Goal: Check status: Check status

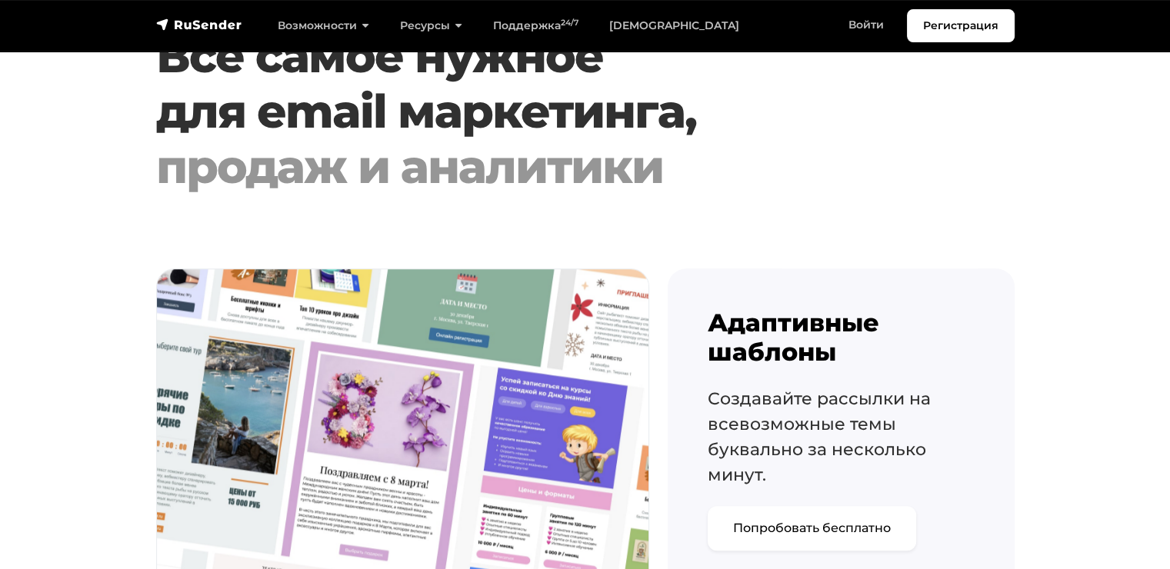
scroll to position [1541, 0]
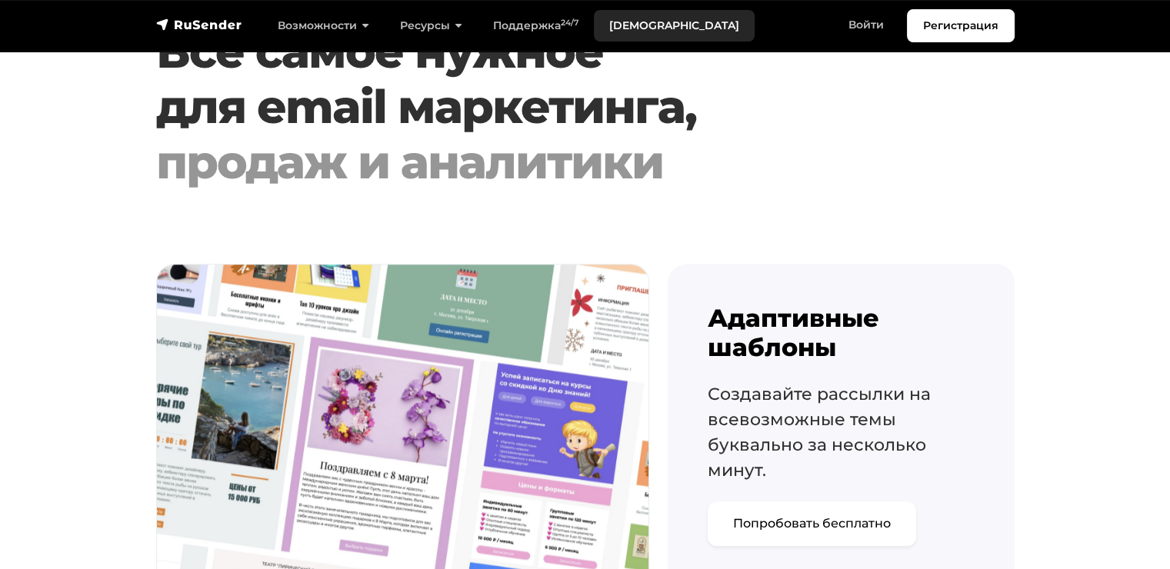
click at [633, 24] on link "[DEMOGRAPHIC_DATA]" at bounding box center [674, 26] width 161 height 32
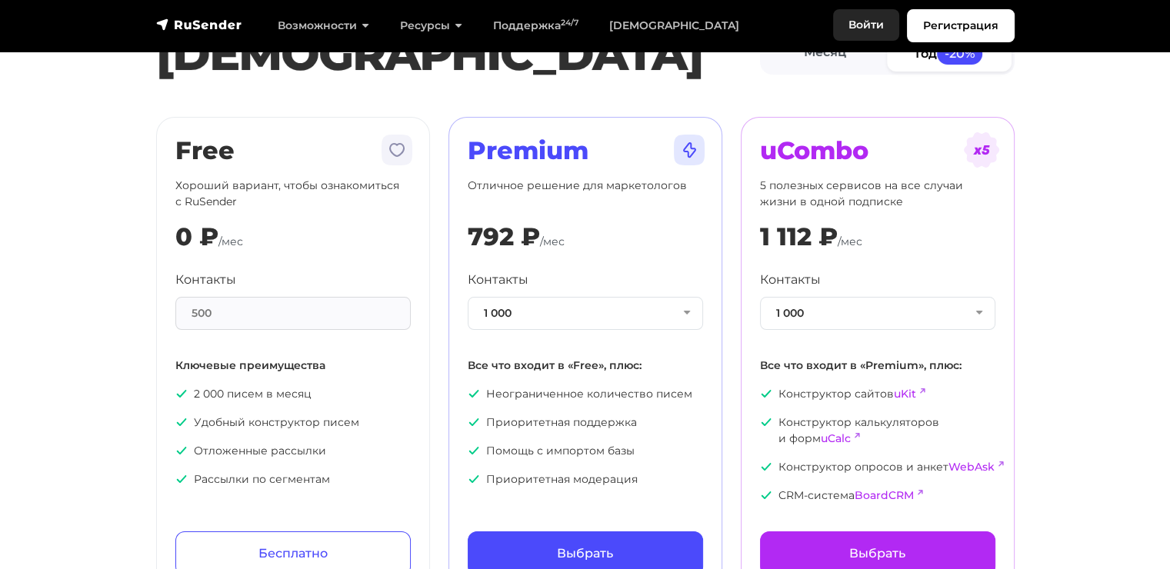
click at [855, 25] on link "Войти" at bounding box center [866, 25] width 66 height 32
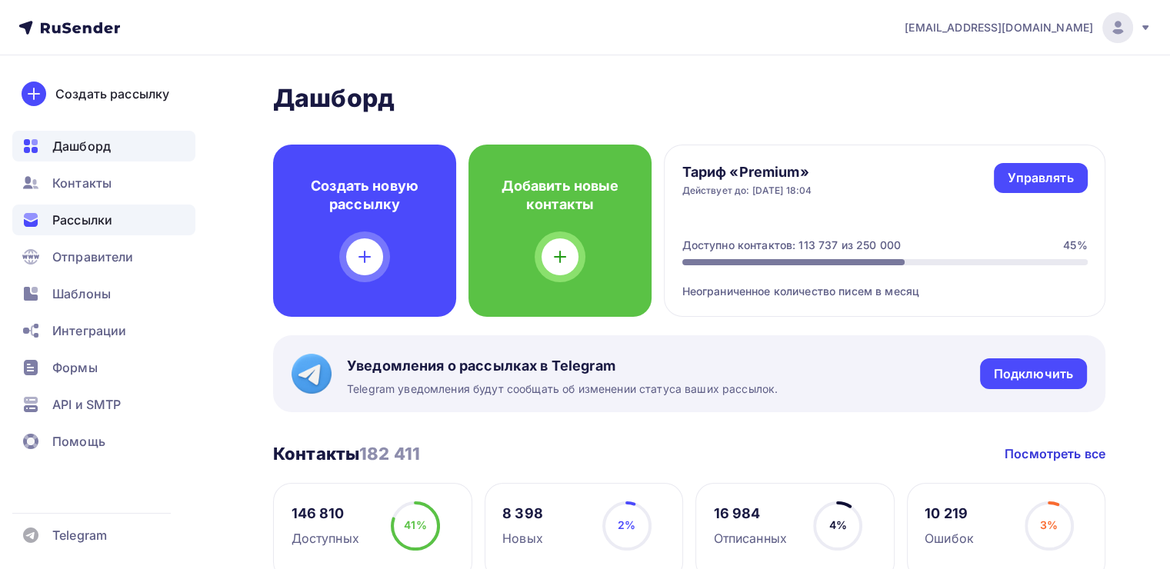
click at [112, 211] on span "Рассылки" at bounding box center [82, 220] width 60 height 18
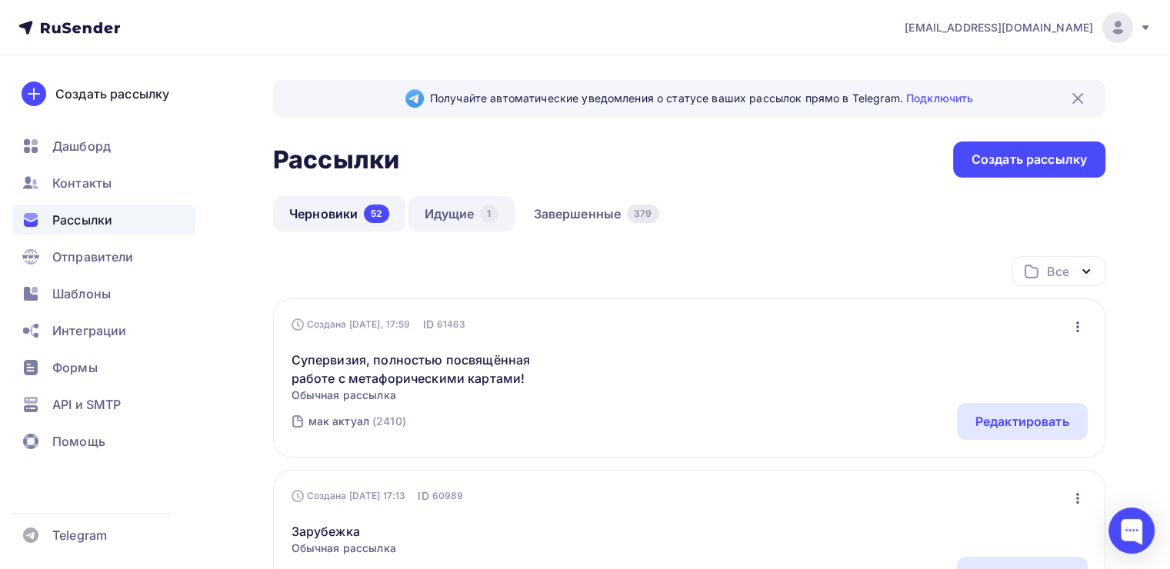
click at [481, 212] on div "1" at bounding box center [489, 214] width 18 height 18
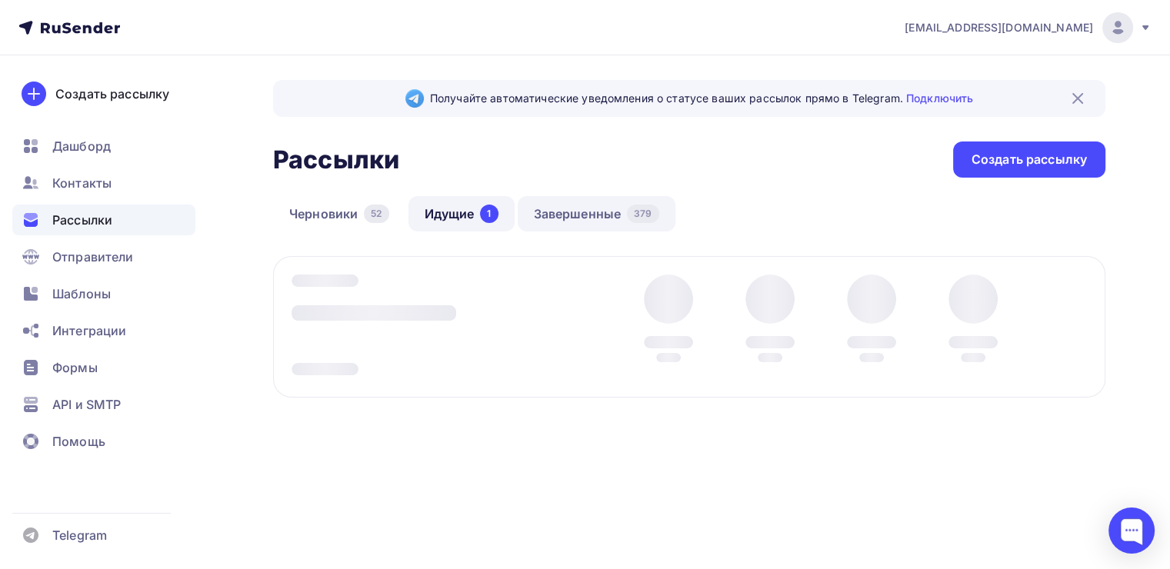
click at [554, 209] on link "Завершенные 379" at bounding box center [597, 213] width 158 height 35
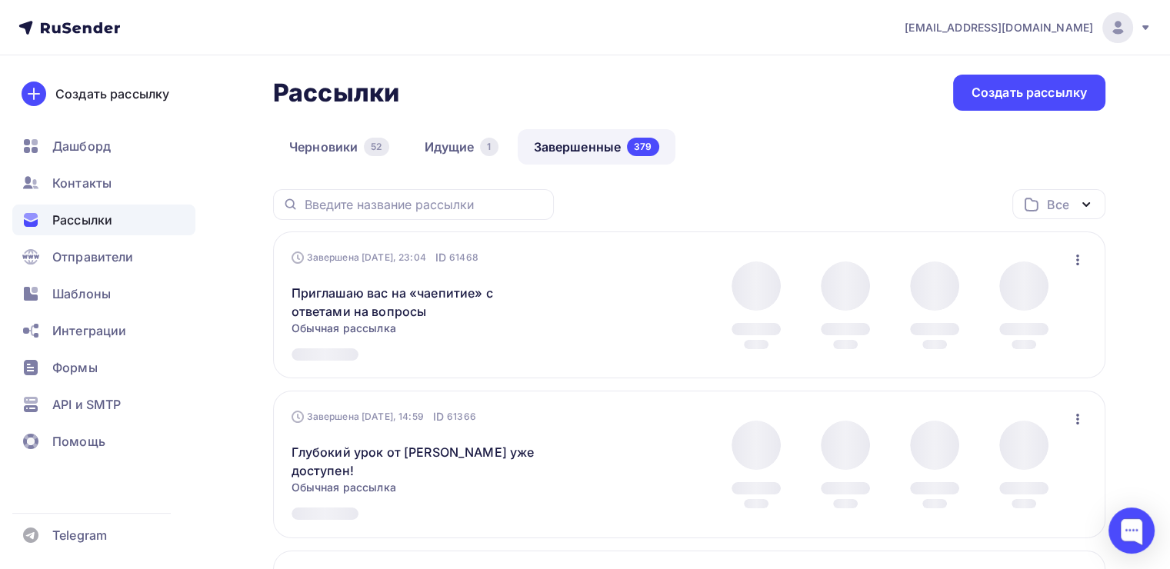
scroll to position [68, 0]
click at [424, 287] on link "Приглашаю вас на «чаепитие» с ответами на вопросы" at bounding box center [423, 301] width 264 height 37
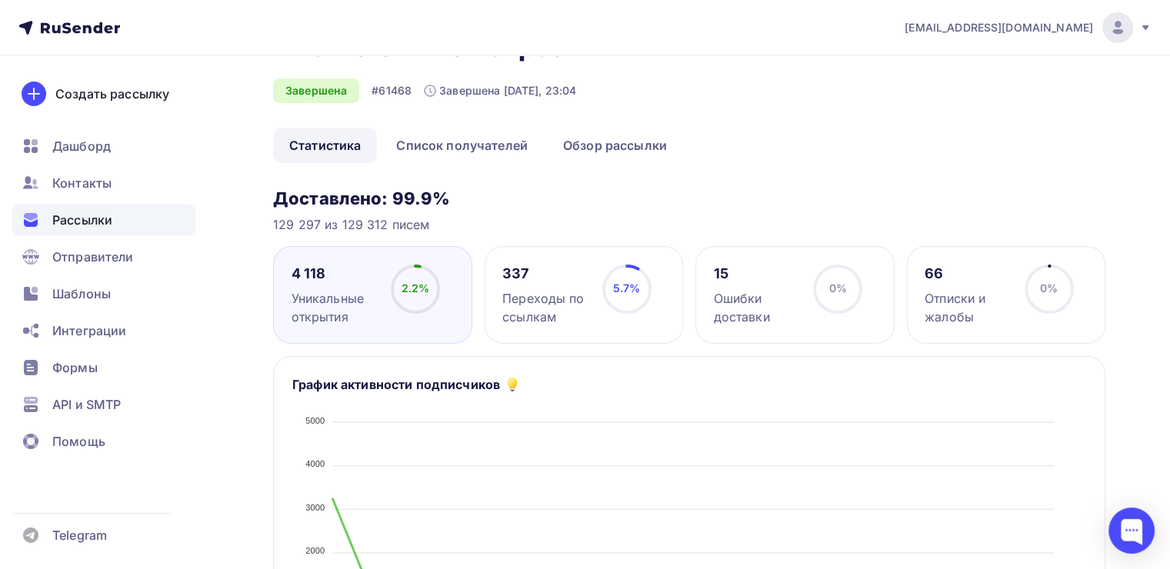
scroll to position [45, 0]
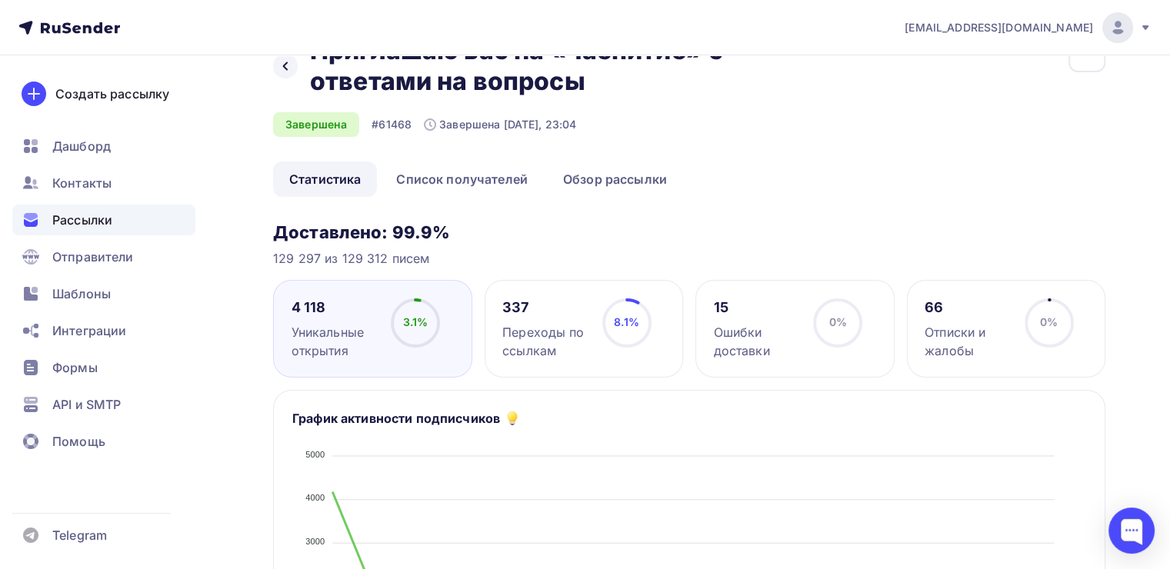
click at [595, 157] on div "Назад Приглашаю вас на «чаепитие» с ответами на вопросы Приглашаю вас на «чаепи…" at bounding box center [689, 98] width 832 height 126
click at [604, 193] on link "Обзор рассылки" at bounding box center [615, 178] width 136 height 35
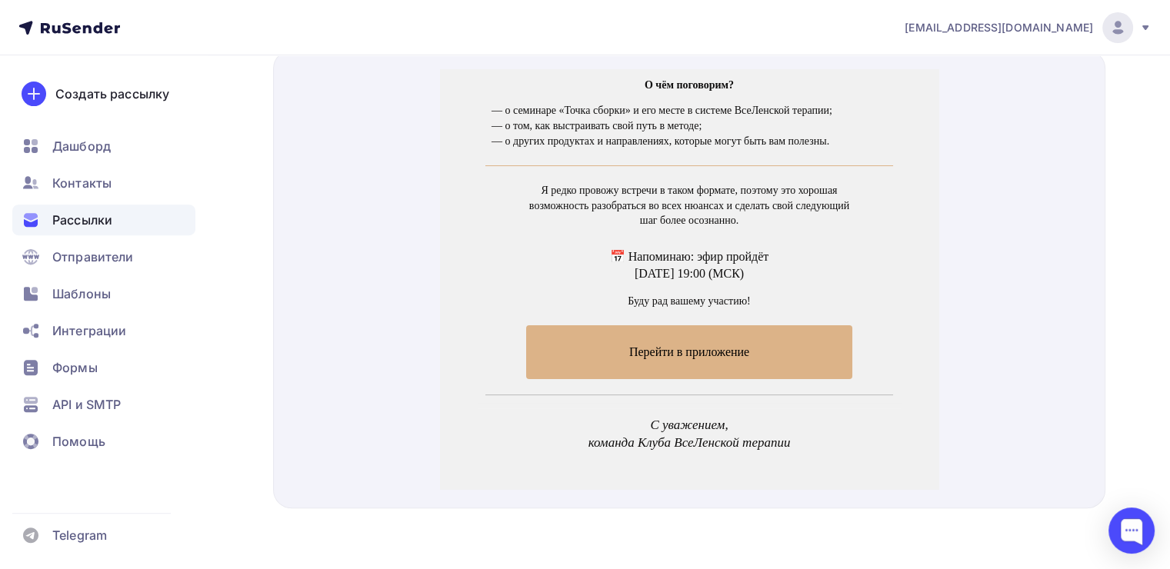
scroll to position [315, 0]
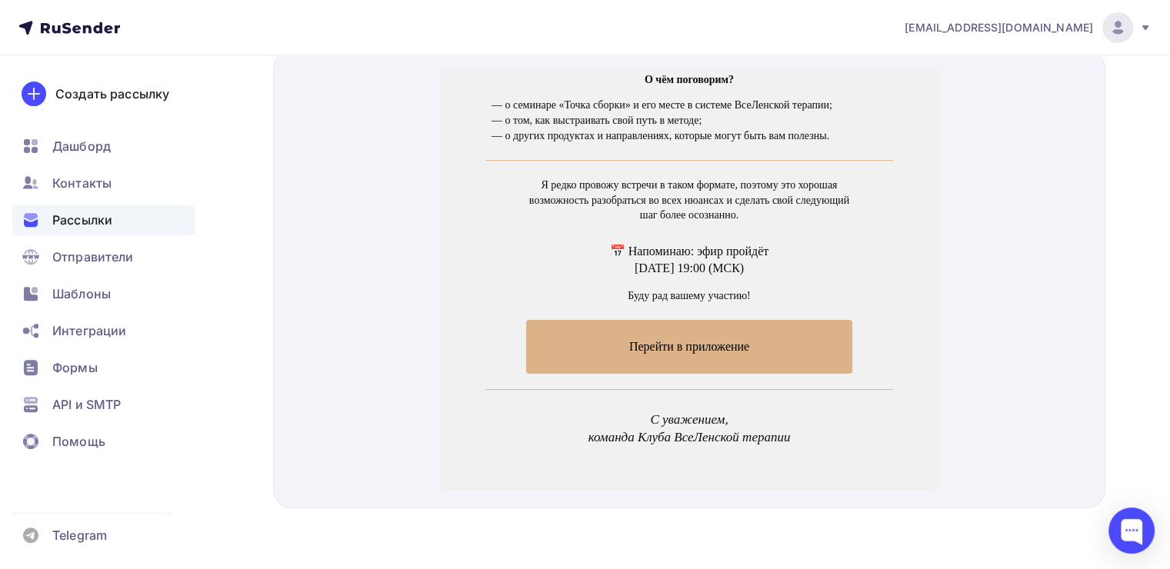
click at [638, 315] on span "Перейти в приложение" at bounding box center [689, 327] width 326 height 53
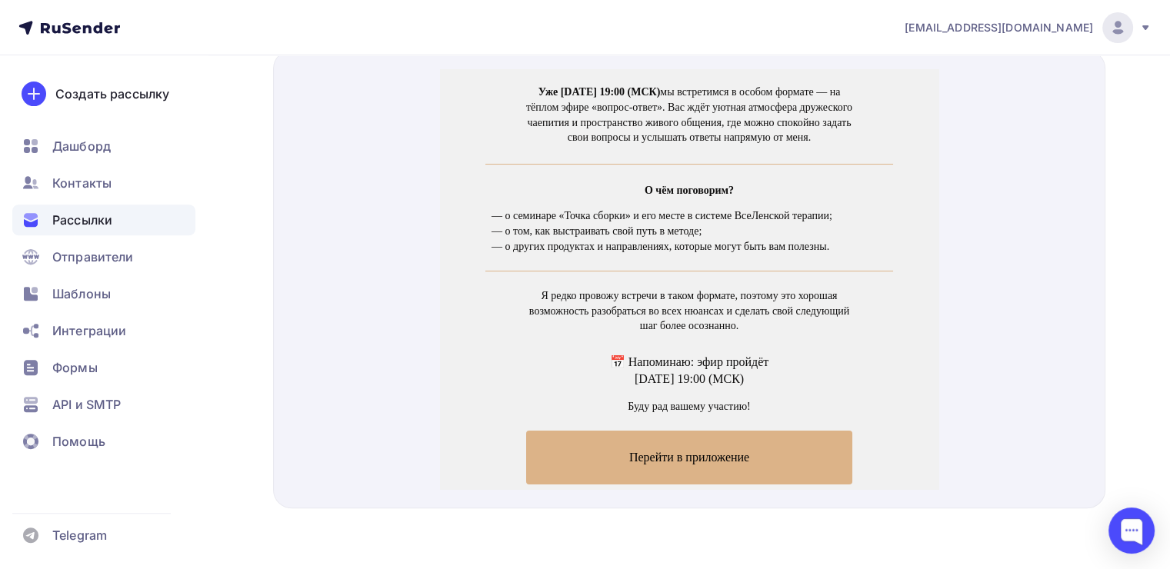
scroll to position [205, 0]
click at [674, 423] on span "Перейти в приложение" at bounding box center [689, 437] width 326 height 53
